Goal: Transaction & Acquisition: Download file/media

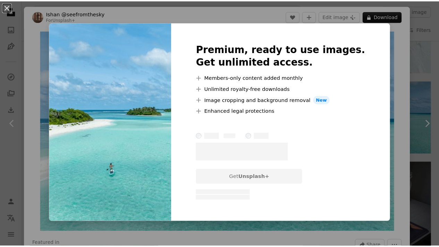
scroll to position [5, 0]
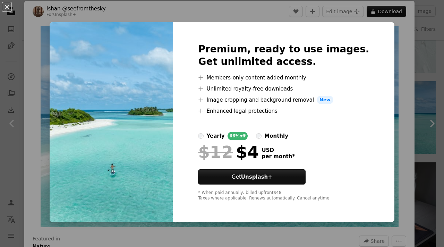
click at [414, 87] on div "An X shape Premium, ready to use images. Get unlimited access. A plus sign Memb…" at bounding box center [222, 123] width 444 height 247
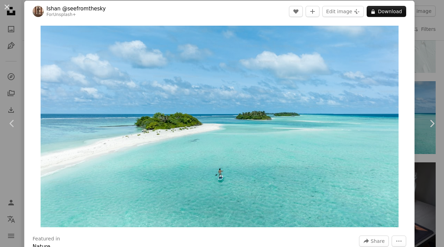
click at [426, 17] on div "An X shape Chevron left Chevron right [PERSON_NAME] @seefromthesky For Unsplash…" at bounding box center [222, 123] width 444 height 247
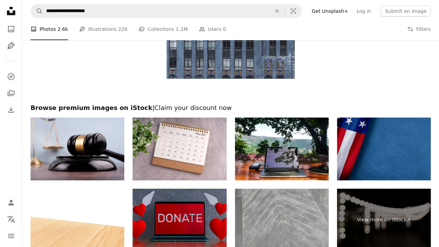
scroll to position [1046, 0]
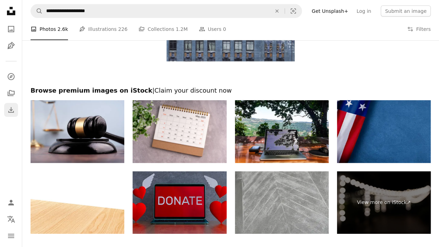
click at [13, 108] on icon "Download" at bounding box center [11, 110] width 8 height 8
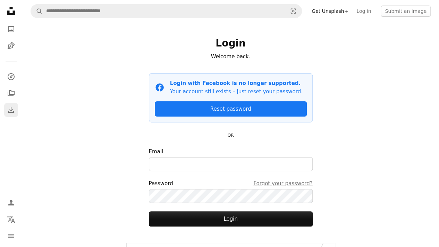
scroll to position [3, 0]
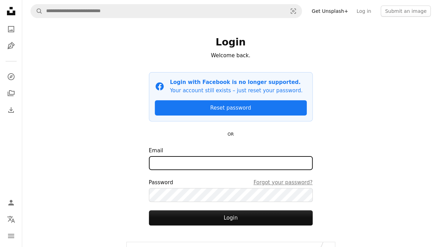
click at [167, 165] on input "Email" at bounding box center [231, 163] width 164 height 14
type input "**********"
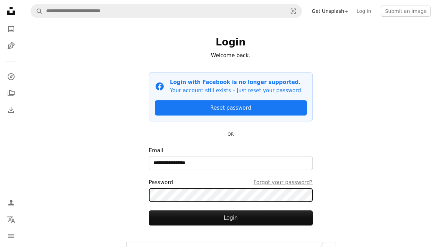
scroll to position [34, 0]
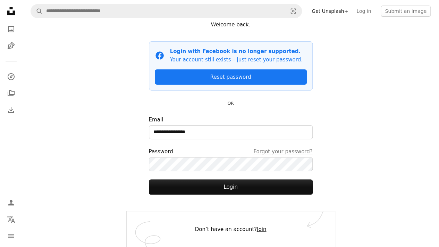
click at [257, 230] on link "Join" at bounding box center [261, 229] width 9 height 6
